Goal: Task Accomplishment & Management: Manage account settings

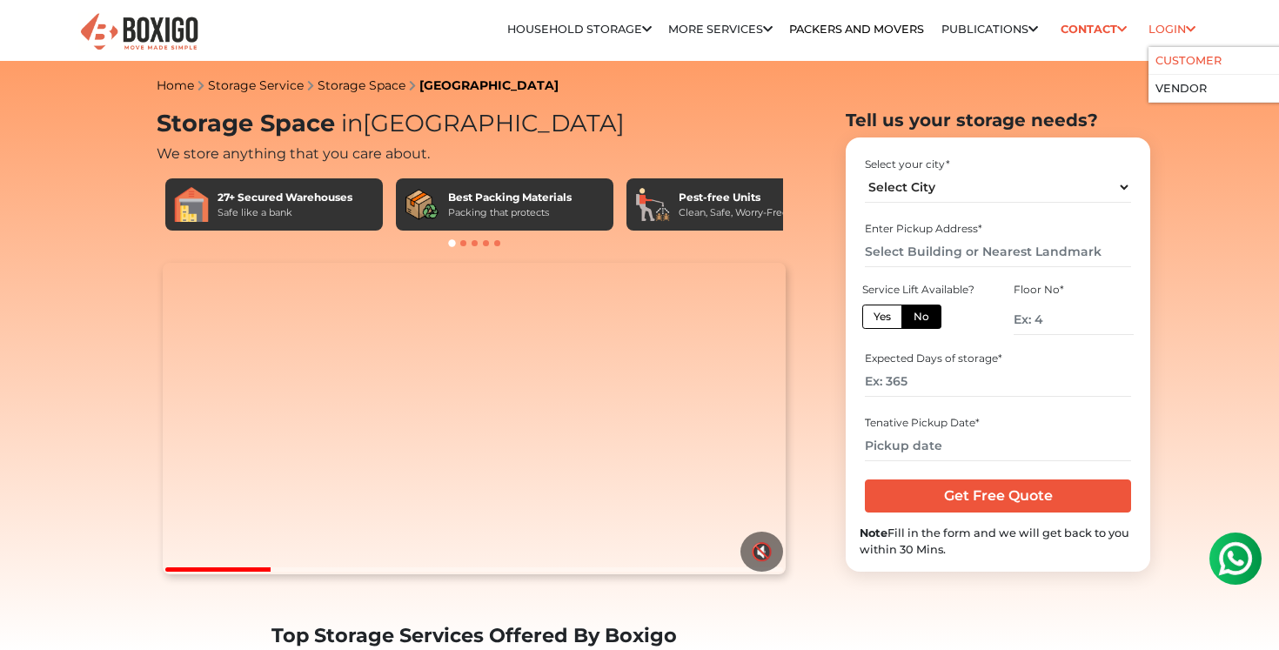
click at [1167, 54] on link "Customer" at bounding box center [1188, 60] width 66 height 13
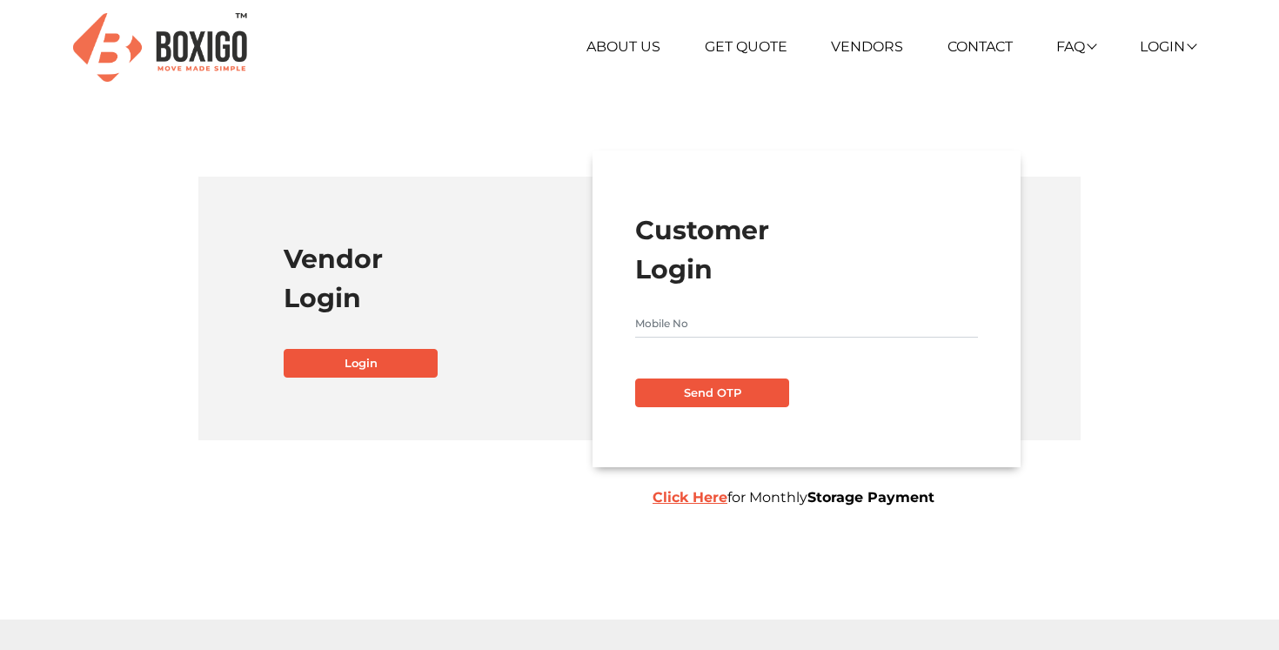
click at [684, 325] on input "text" at bounding box center [806, 324] width 343 height 28
type input "8867010141"
click at [711, 400] on button "Send OTP" at bounding box center [712, 393] width 154 height 30
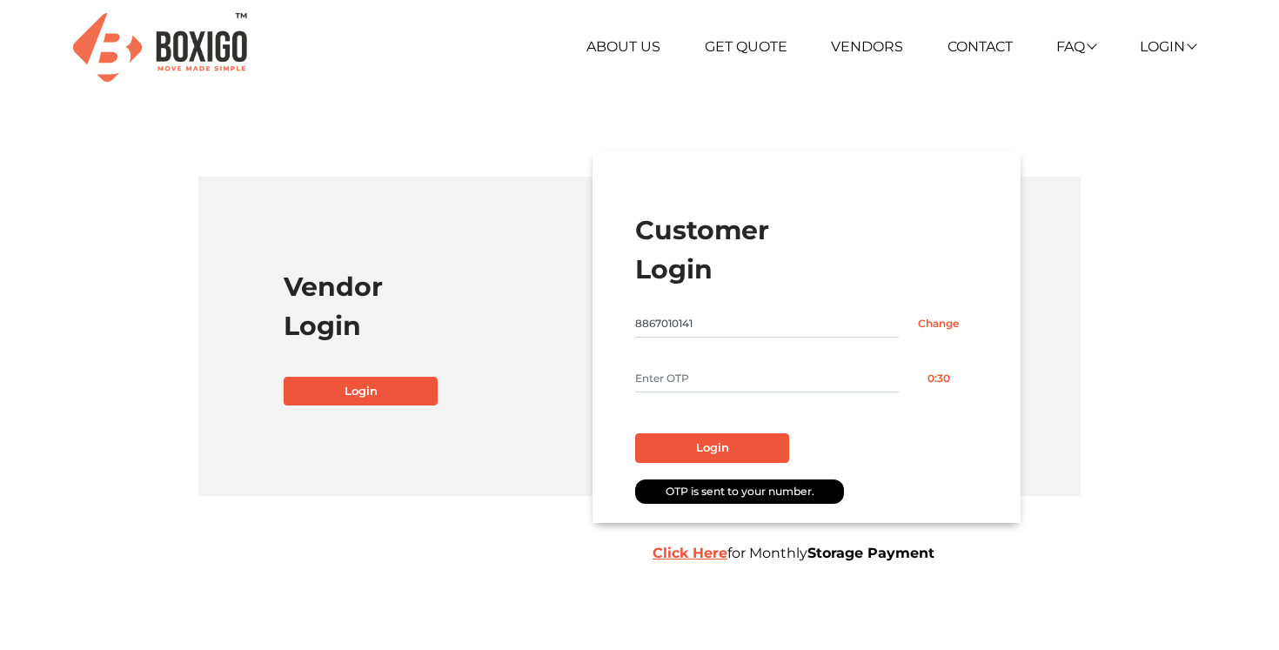
click at [721, 385] on input "text" at bounding box center [767, 378] width 264 height 28
type input "2348"
click at [762, 458] on button "Login" at bounding box center [712, 448] width 154 height 30
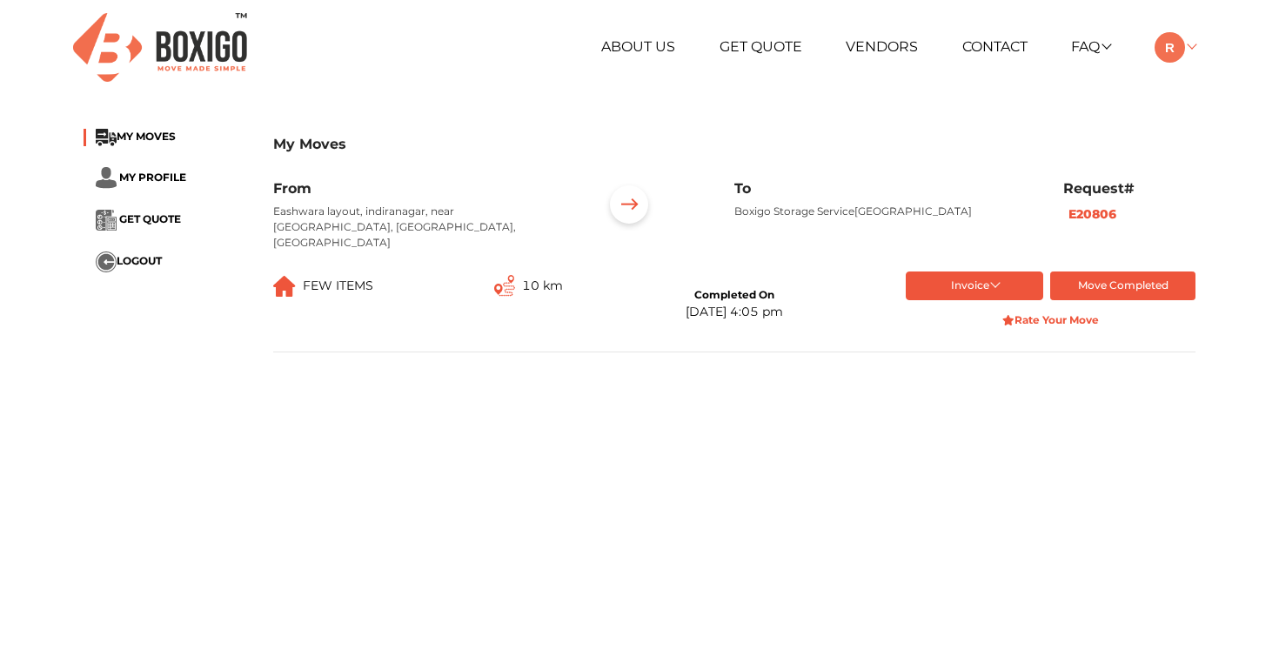
click at [1188, 38] on link at bounding box center [1174, 46] width 41 height 17
